Goal: Task Accomplishment & Management: Complete application form

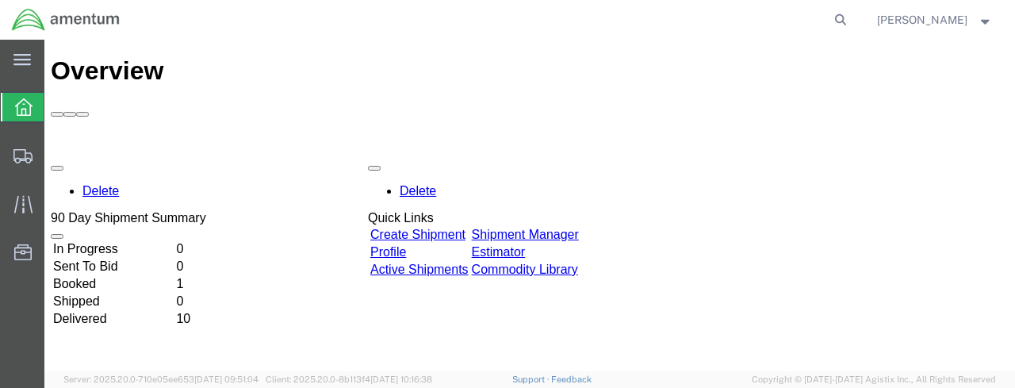
click at [466, 228] on link "Create Shipment" at bounding box center [417, 234] width 95 height 13
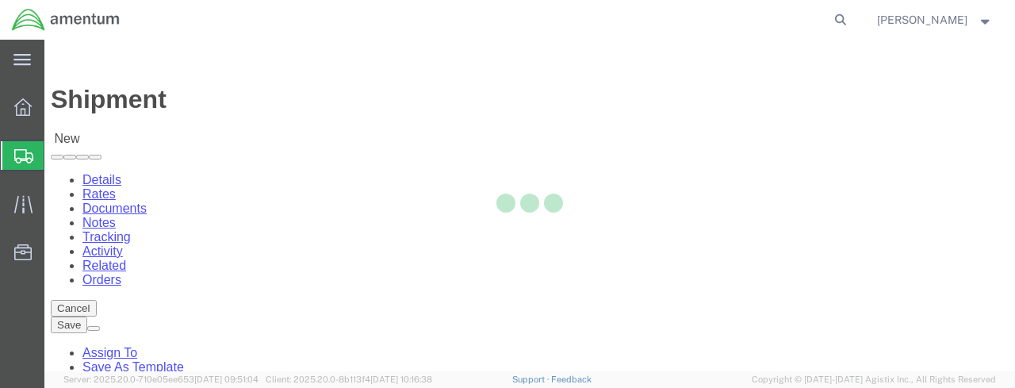
select select
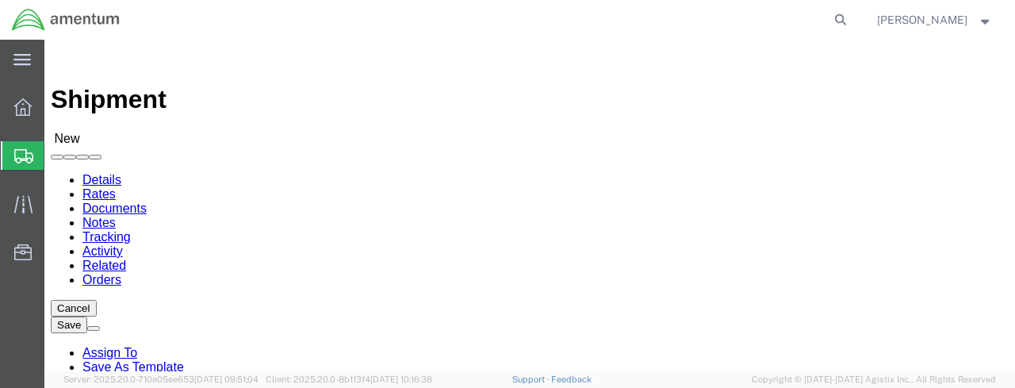
click input "text"
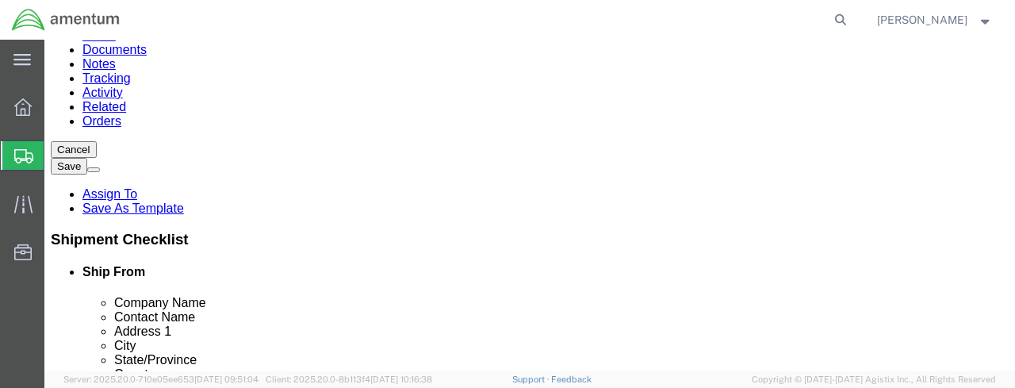
type input "[PERSON_NAME]"
click p "- Amentum - ([PERSON_NAME]) [STREET_ADDRESS][PERSON_NAME][PERSON_NAME]"
select select
type input "Amentum"
type input "[PERSON_NAME]"
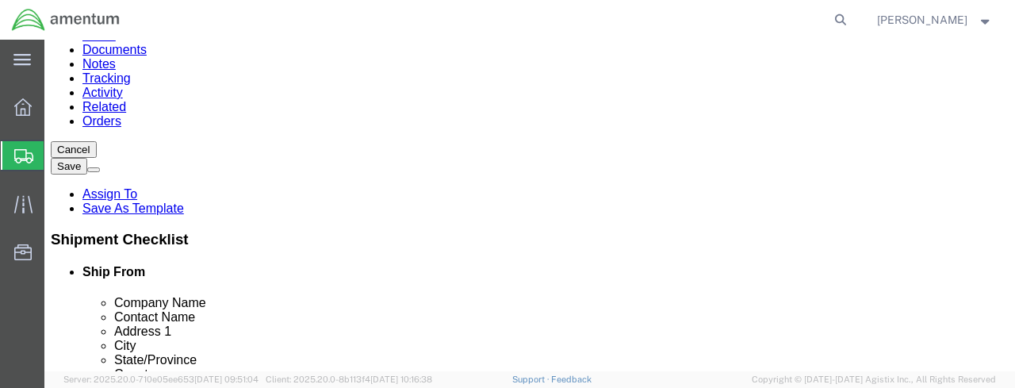
type input "[STREET_ADDRESS]"
type input "RM 116"
type input "FORT [PERSON_NAME]"
type input "66442"
type input "[PHONE_NUMBER]"
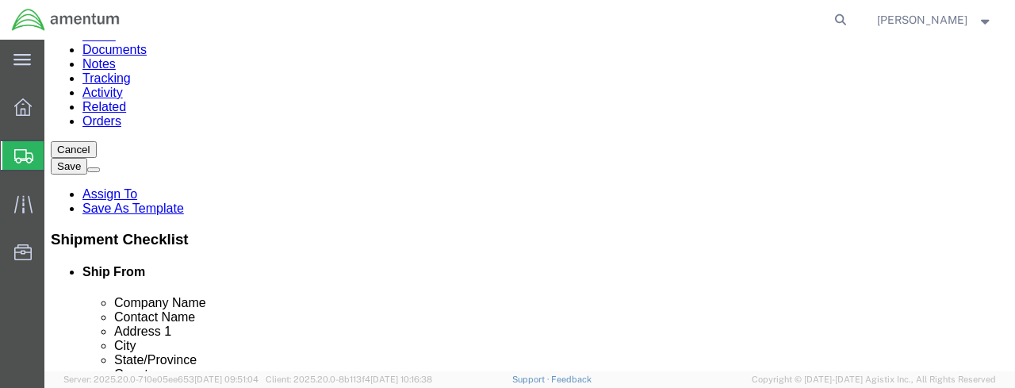
type input "[PERSON_NAME][EMAIL_ADDRESS][DOMAIN_NAME]"
checkbox input "true"
select select "KS"
type input "[PERSON_NAME]"
click input "text"
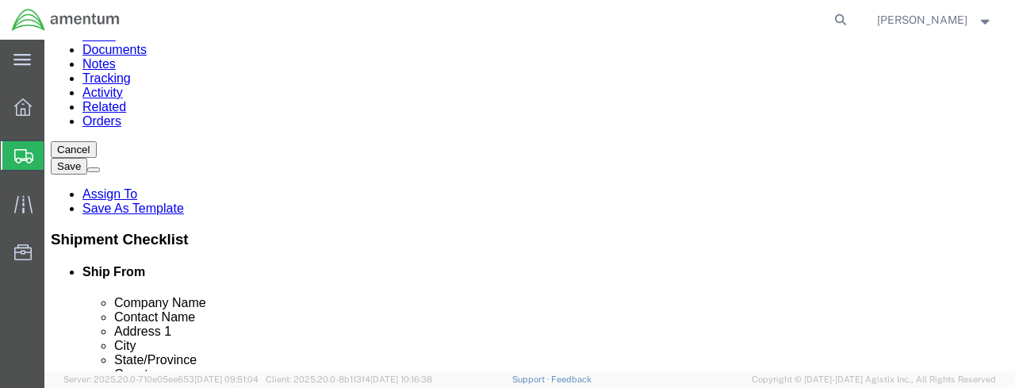
scroll to position [79, 0]
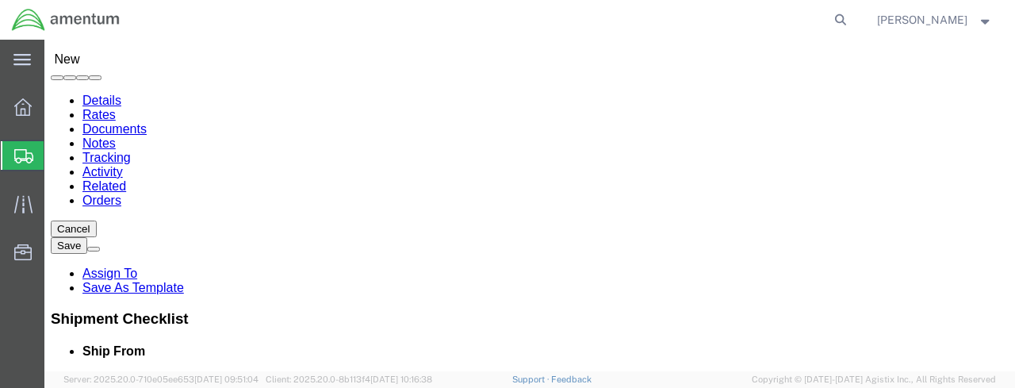
click input "moral"
type input "moral"
click div "Location My Profile Location 1002-4122-6 1006-5256-0 1026-8910-0 1281-0560-3 13…"
drag, startPoint x: 566, startPoint y: 257, endPoint x: 508, endPoint y: 255, distance: 57.9
click div "Location My Profile Location 1002-4122-6 1006-5256-0 1026-8910-0 1281-0560-3 13…"
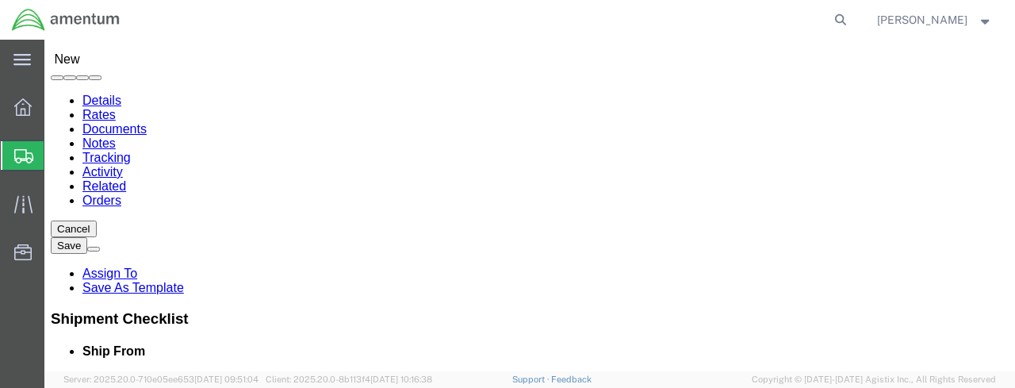
scroll to position [81, 0]
type input "J"
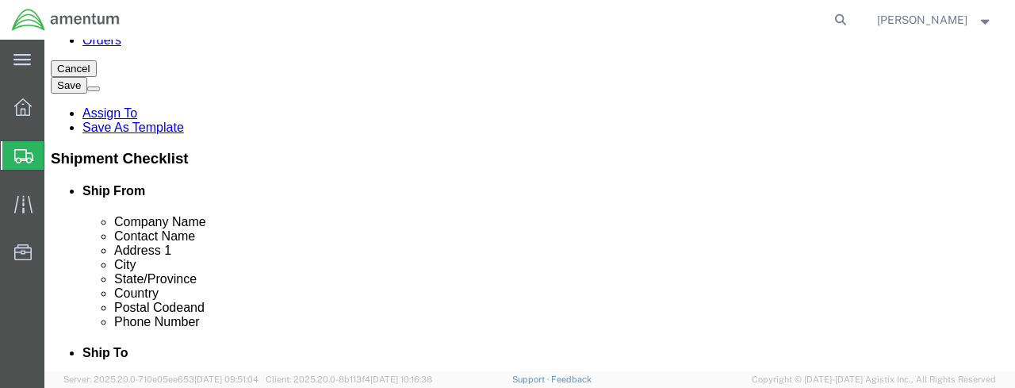
scroll to position [635, 0]
type input "mor"
click input "text"
drag, startPoint x: 564, startPoint y: 262, endPoint x: 505, endPoint y: 270, distance: 59.2
click div "Contact Name mor mor"
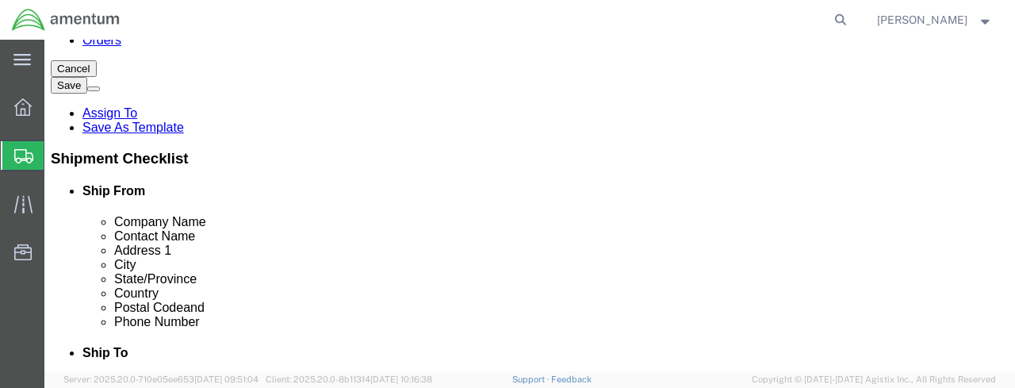
click input "text"
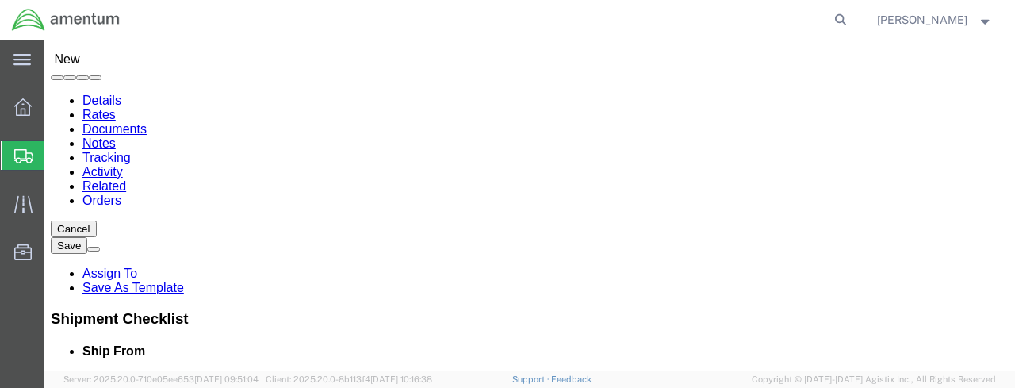
scroll to position [0, 0]
type input "Amentum"
click label "Contact Name"
click input "Ship To Location / Contact Name : This field is required."
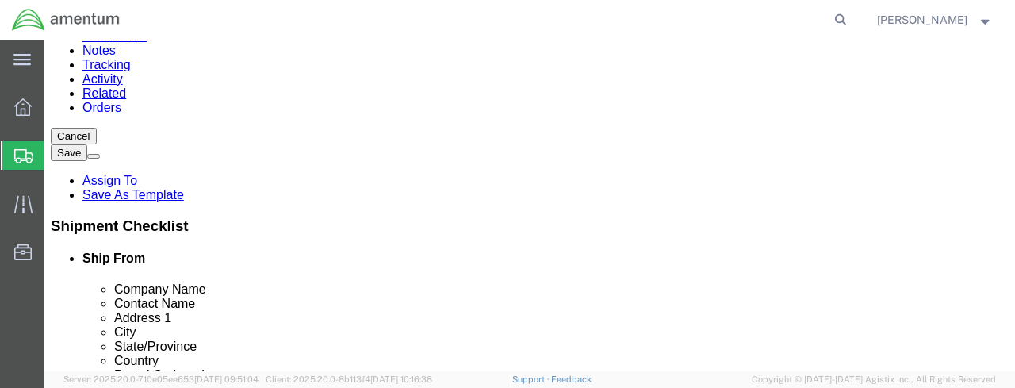
type input "[PERSON_NAME]"
click label "Address 1"
click input "text"
type input "Bldg [STREET_ADDRESS][PERSON_NAME]"
select select
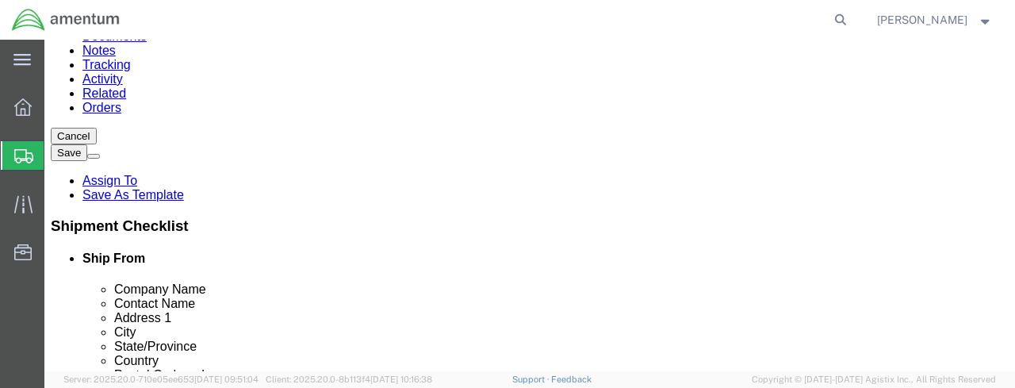
click input "text"
type input "Yoakum Defrenn Army Heliport"
click input "text"
type input "F"
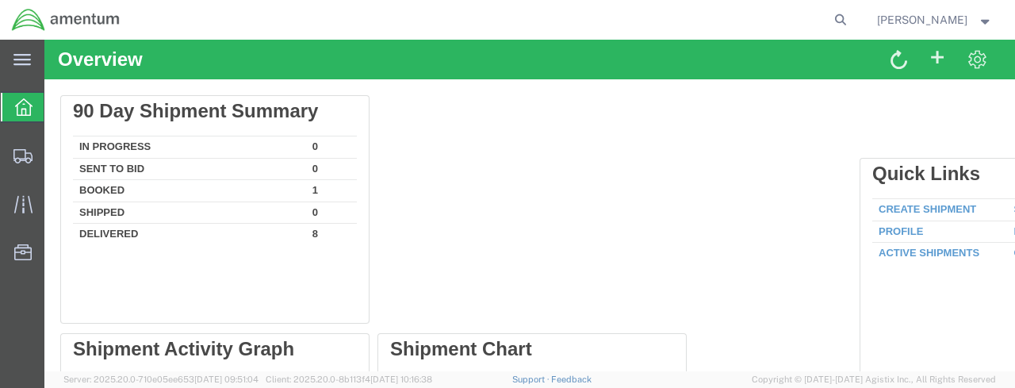
click at [934, 209] on div at bounding box center [813, 214] width 317 height 238
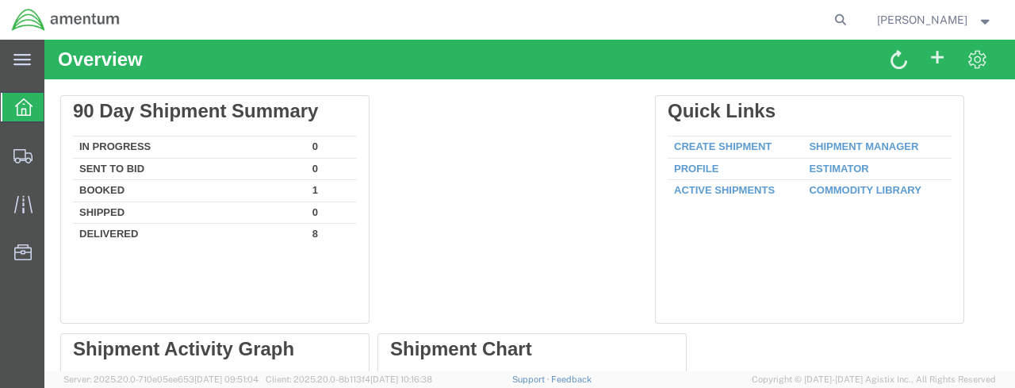
click at [934, 209] on div at bounding box center [813, 214] width 317 height 238
click at [756, 143] on div at bounding box center [813, 214] width 317 height 238
click at [755, 142] on div at bounding box center [813, 214] width 317 height 238
click at [706, 144] on div at bounding box center [813, 214] width 317 height 238
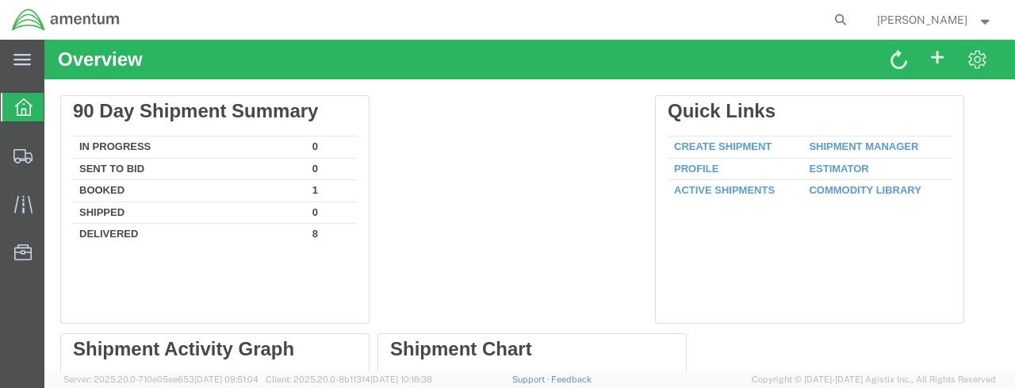
click at [706, 144] on div at bounding box center [813, 214] width 317 height 238
drag, startPoint x: 838, startPoint y: 112, endPoint x: 685, endPoint y: 124, distance: 153.6
click at [801, 296] on div at bounding box center [813, 214] width 317 height 238
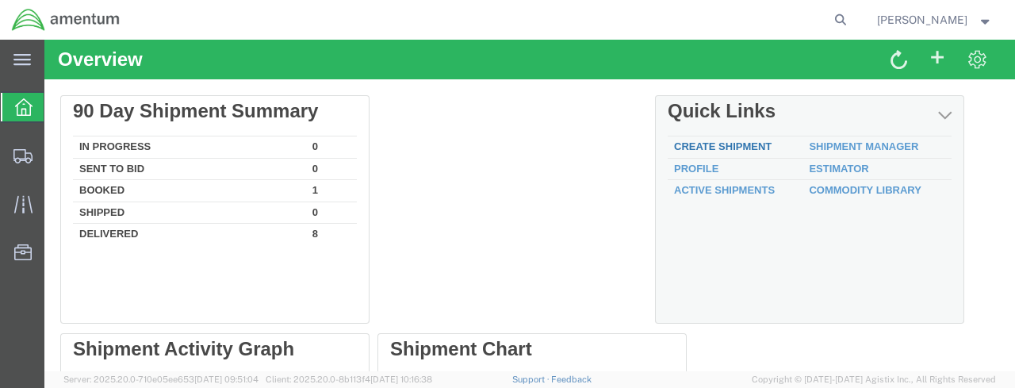
click at [719, 148] on link "Create Shipment" at bounding box center [723, 146] width 98 height 12
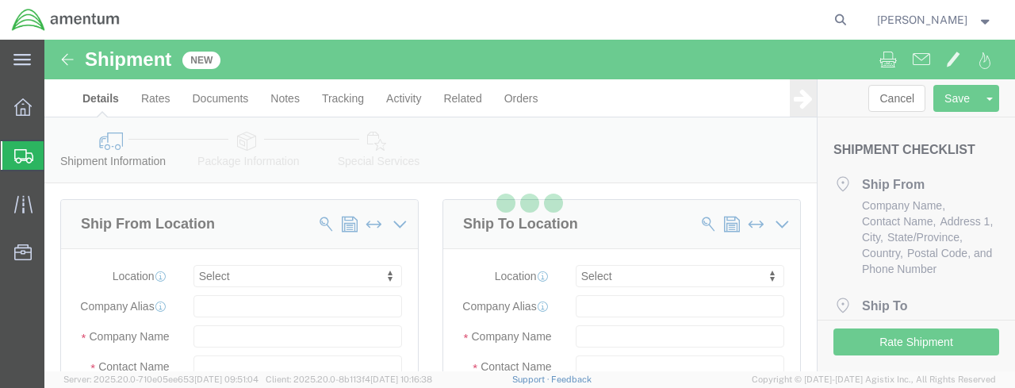
select select
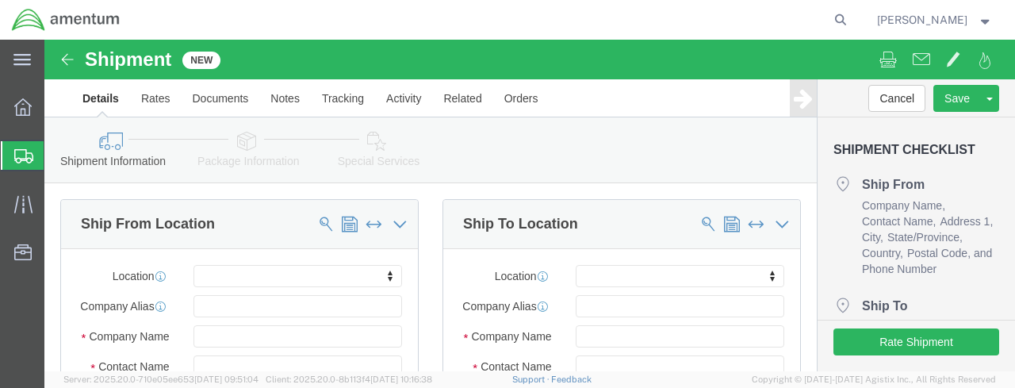
scroll to position [239, 0]
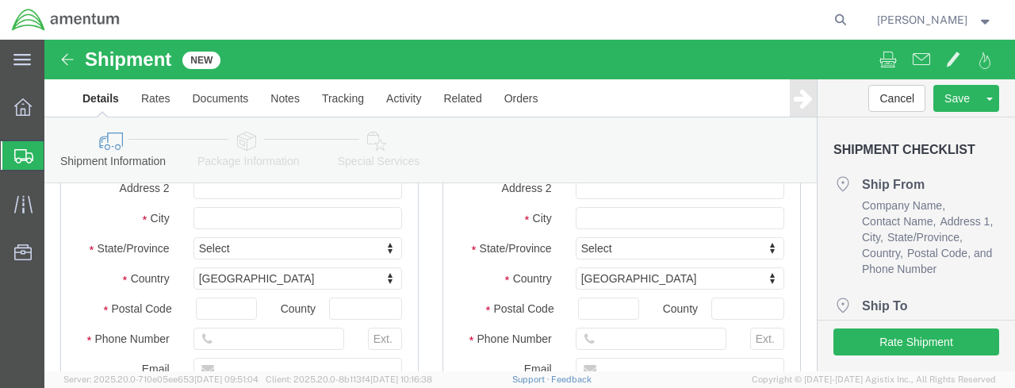
click input "text"
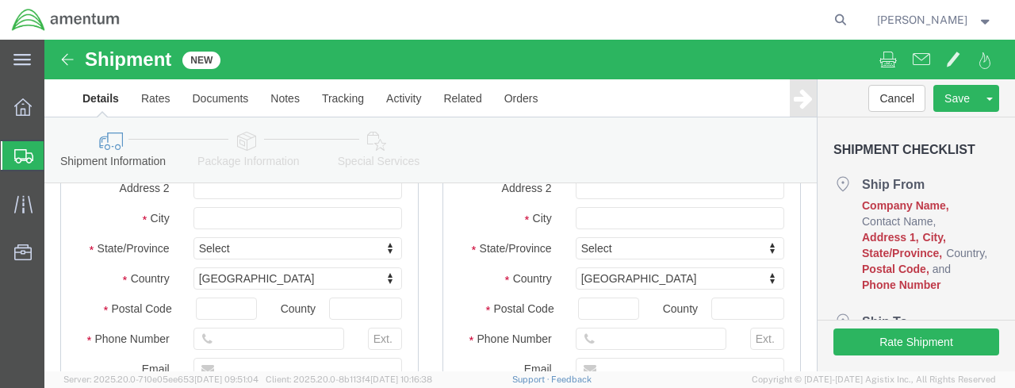
scroll to position [79, 0]
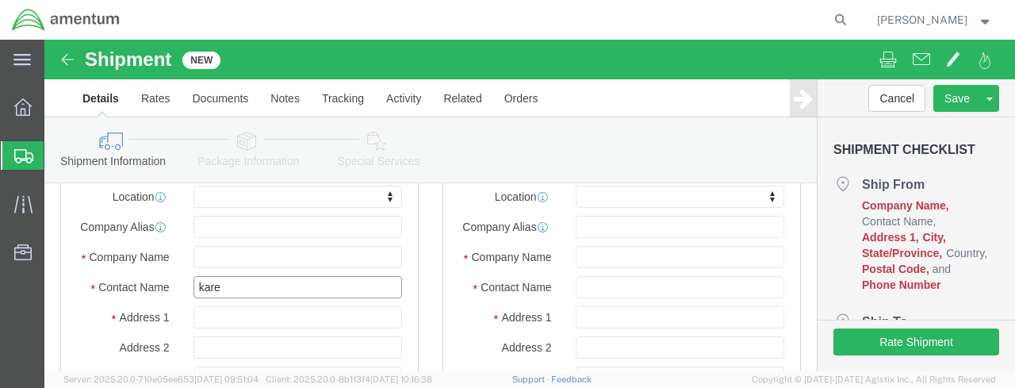
type input "[PERSON_NAME]"
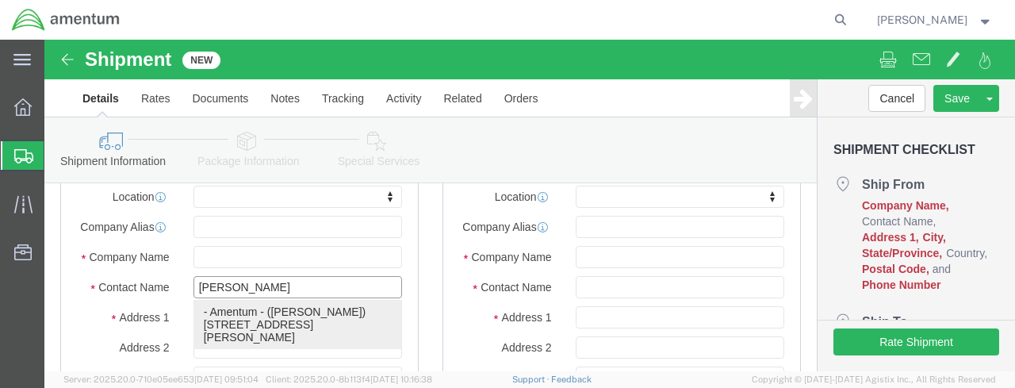
click p "- Amentum - ([PERSON_NAME]) [STREET_ADDRESS][PERSON_NAME][PERSON_NAME]"
select select
type input "Amentum"
type input "[PERSON_NAME]"
type input "[STREET_ADDRESS]"
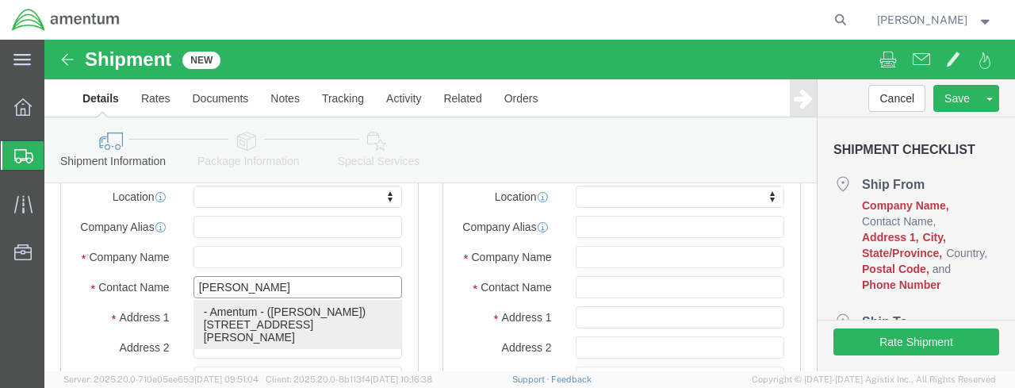
type input "RM 116"
type input "FORT [PERSON_NAME]"
type input "66442"
type input "[PHONE_NUMBER]"
type input "[PERSON_NAME][EMAIL_ADDRESS][DOMAIN_NAME]"
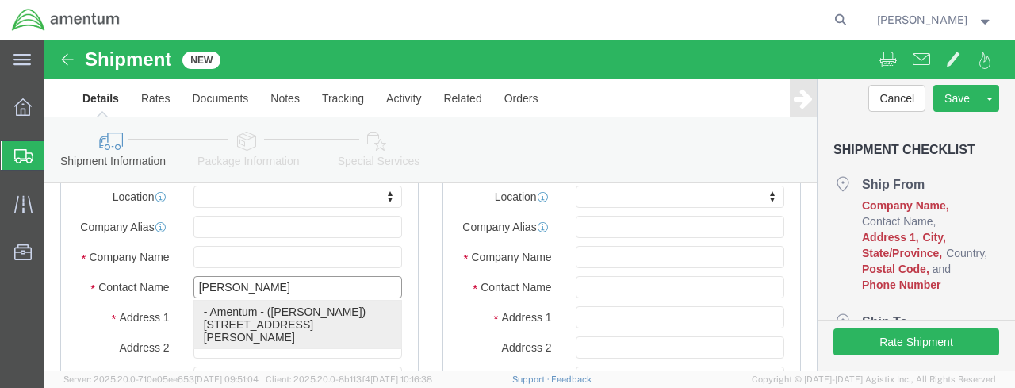
checkbox input "true"
select select "KS"
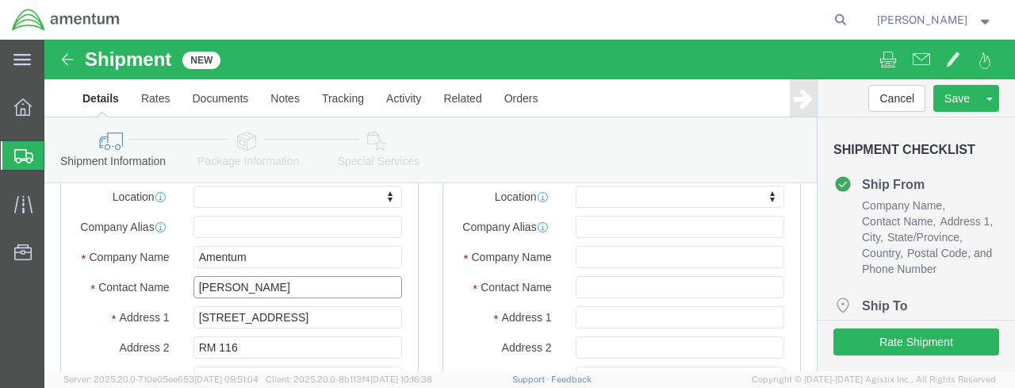
type input "[PERSON_NAME]"
click input "[STREET_ADDRESS]"
click input "text"
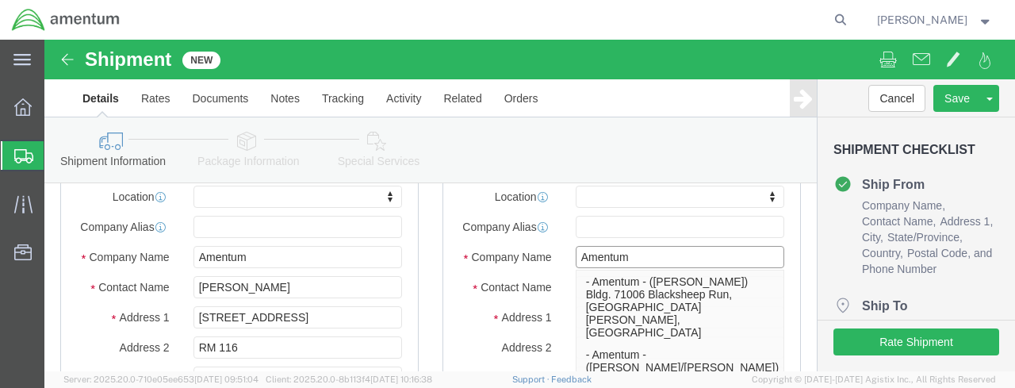
type input "Amentum"
click label "Contact Name"
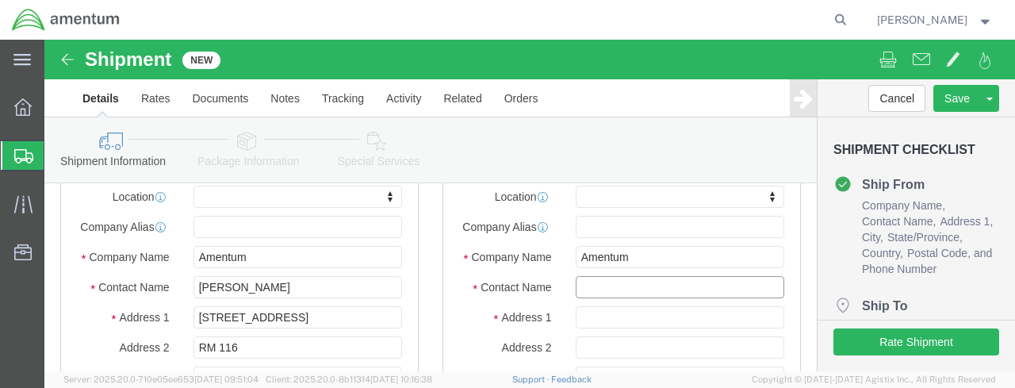
click input "text"
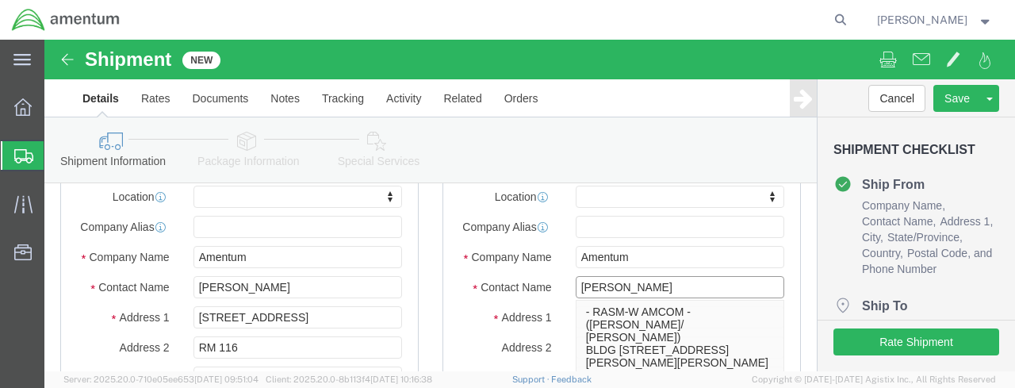
type input "[PERSON_NAME]"
click div
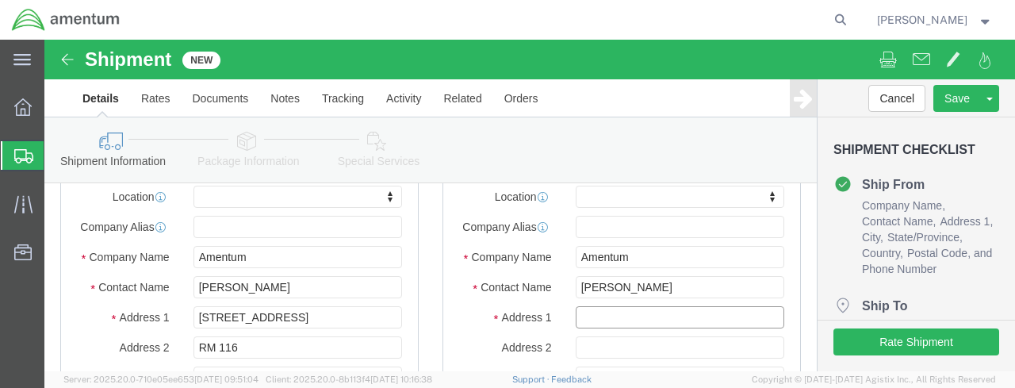
click input "text"
type input "Bldg [STREET_ADDRESS][PERSON_NAME]"
select select
click input "text"
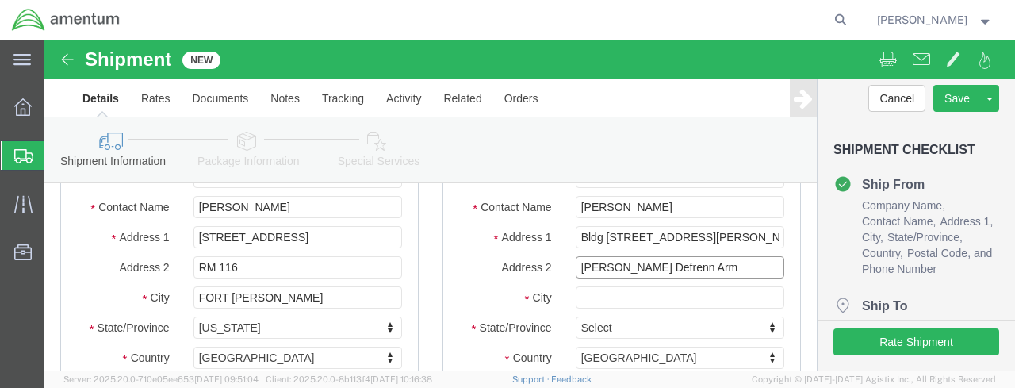
type input "[PERSON_NAME] Defrenn Army"
